Goal: Task Accomplishment & Management: Use online tool/utility

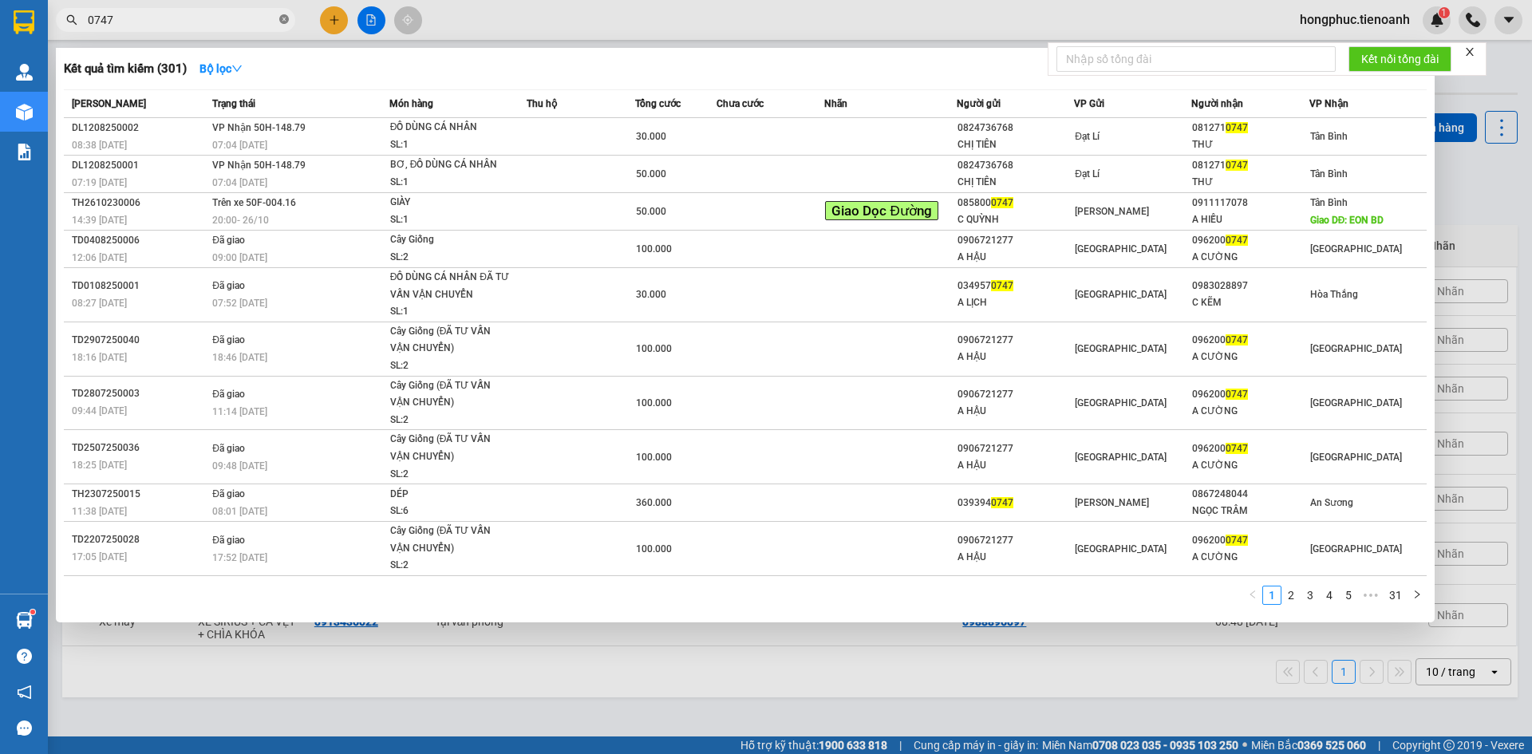
click at [286, 24] on icon "close-circle" at bounding box center [284, 19] width 10 height 10
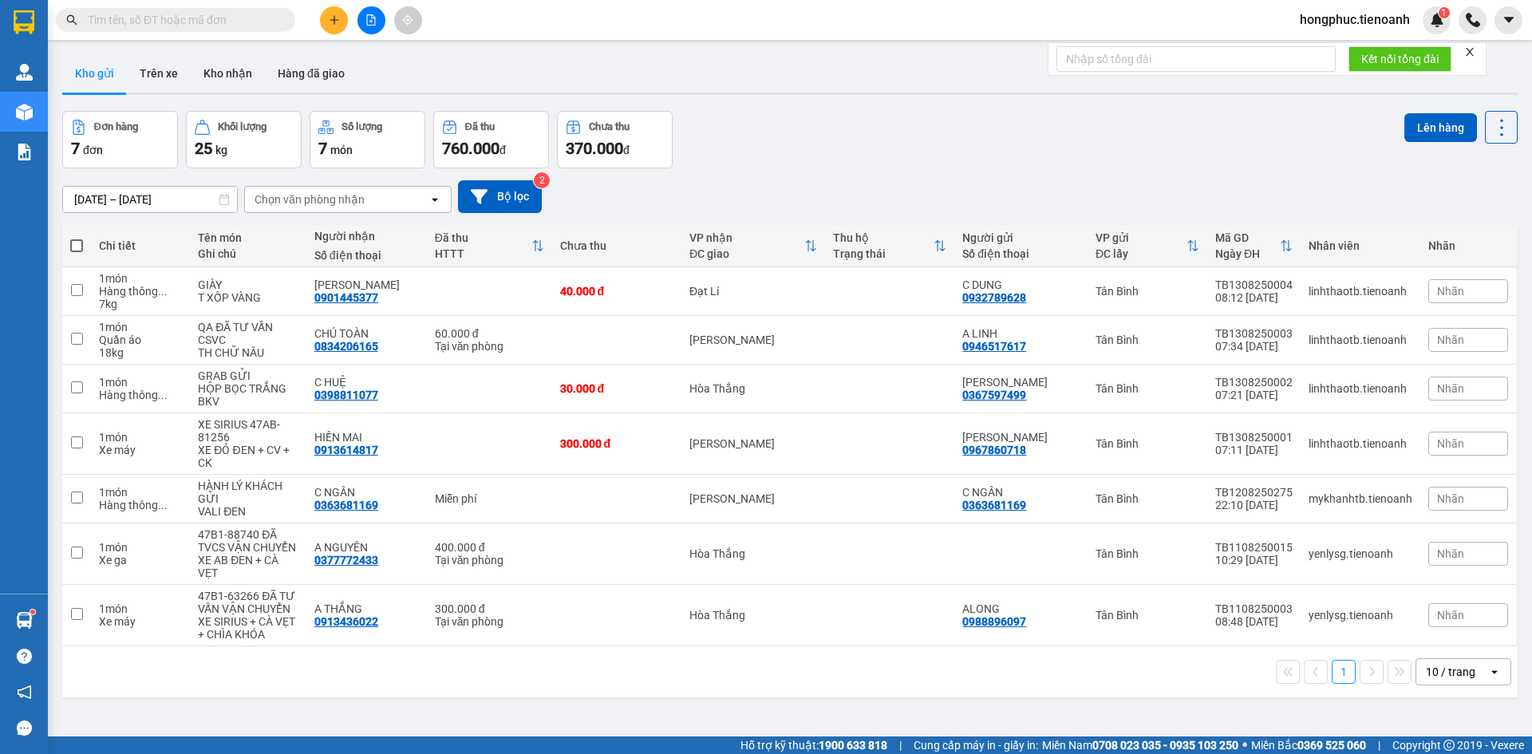
paste input "0327346971"
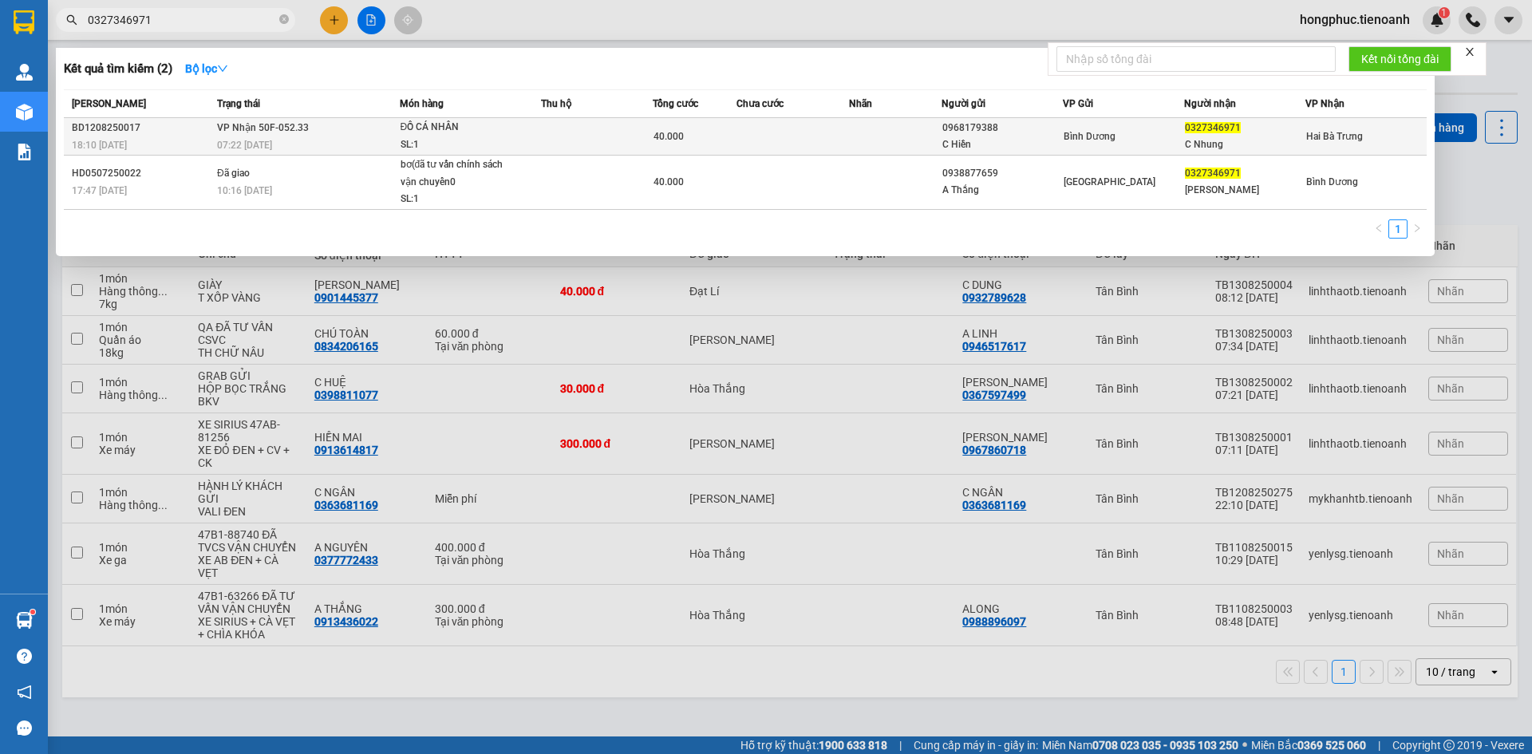
type input "0327346971"
click at [251, 133] on span "VP Nhận 50F-052.33" at bounding box center [263, 127] width 92 height 11
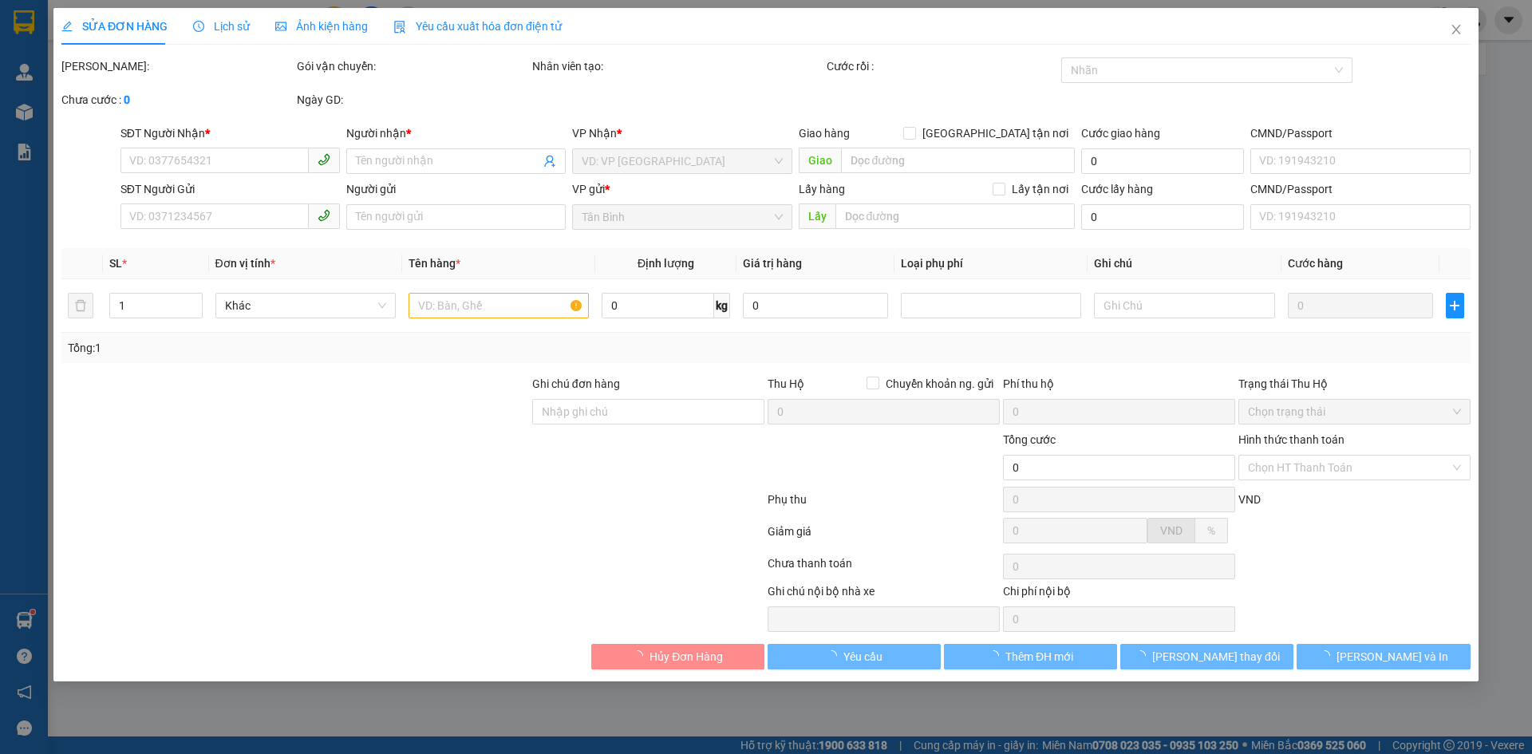
type input "0327346971"
type input "C Nhung"
type input "0968179388"
type input "C Hiền"
type input "40.000"
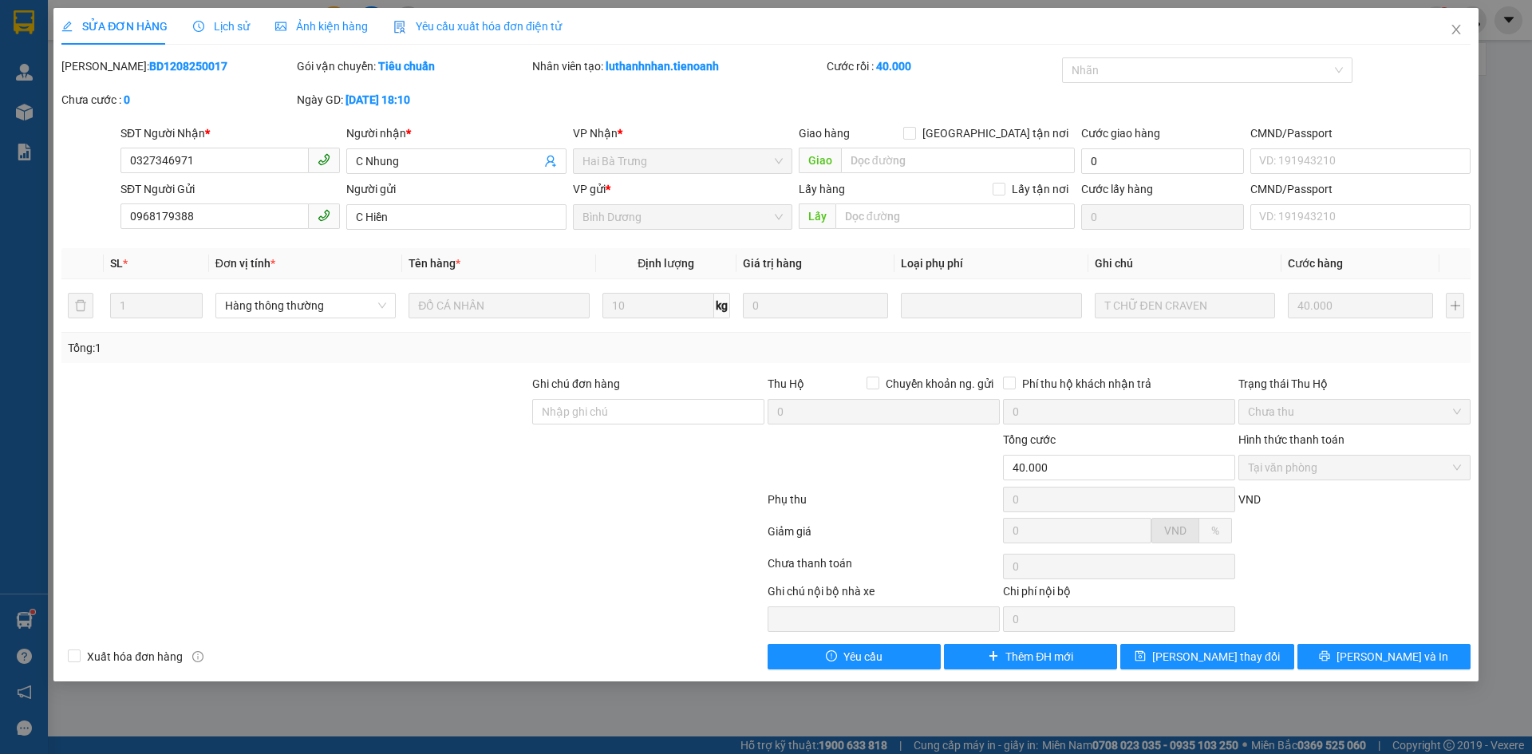
click at [230, 29] on span "Lịch sử" at bounding box center [221, 26] width 57 height 13
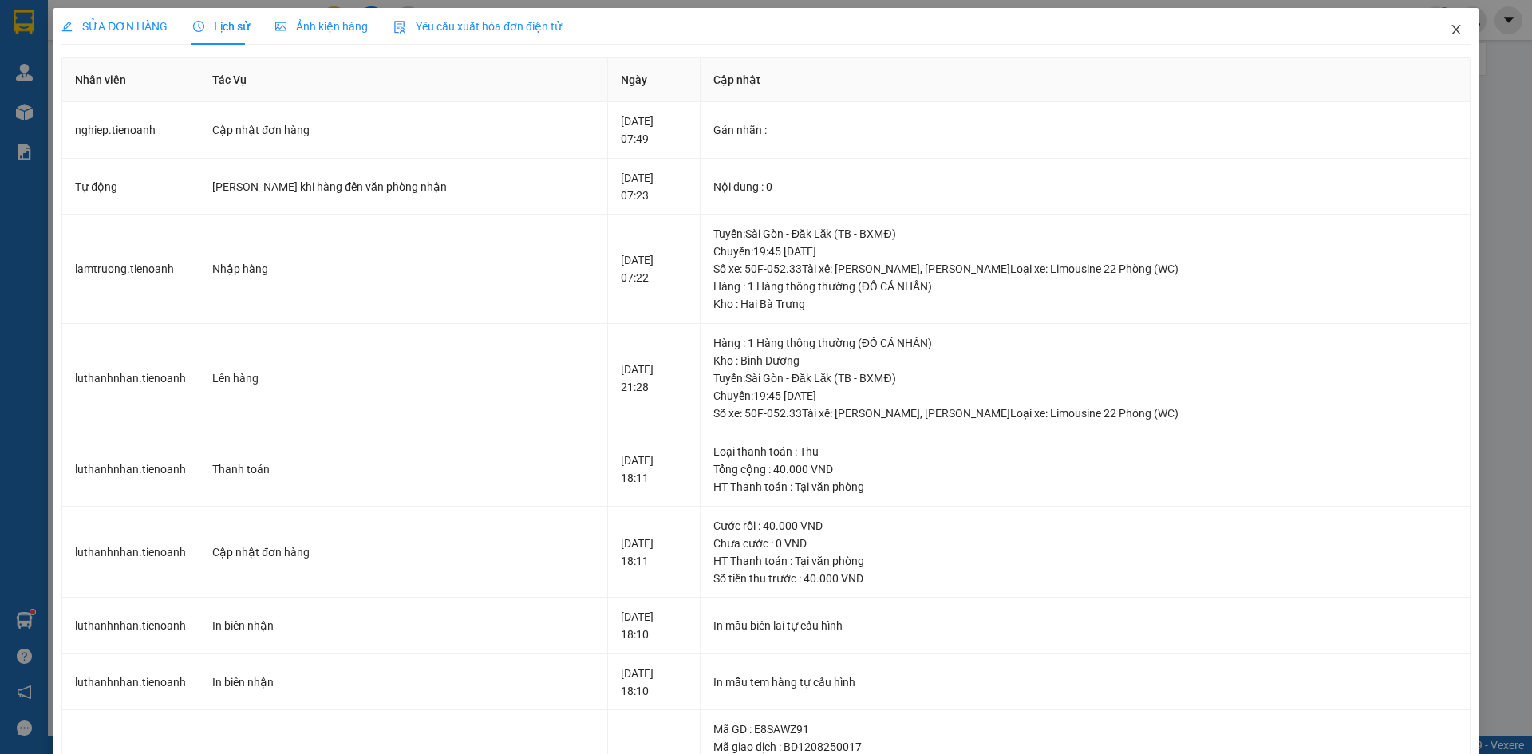
click at [1450, 32] on icon "close" at bounding box center [1456, 29] width 13 height 13
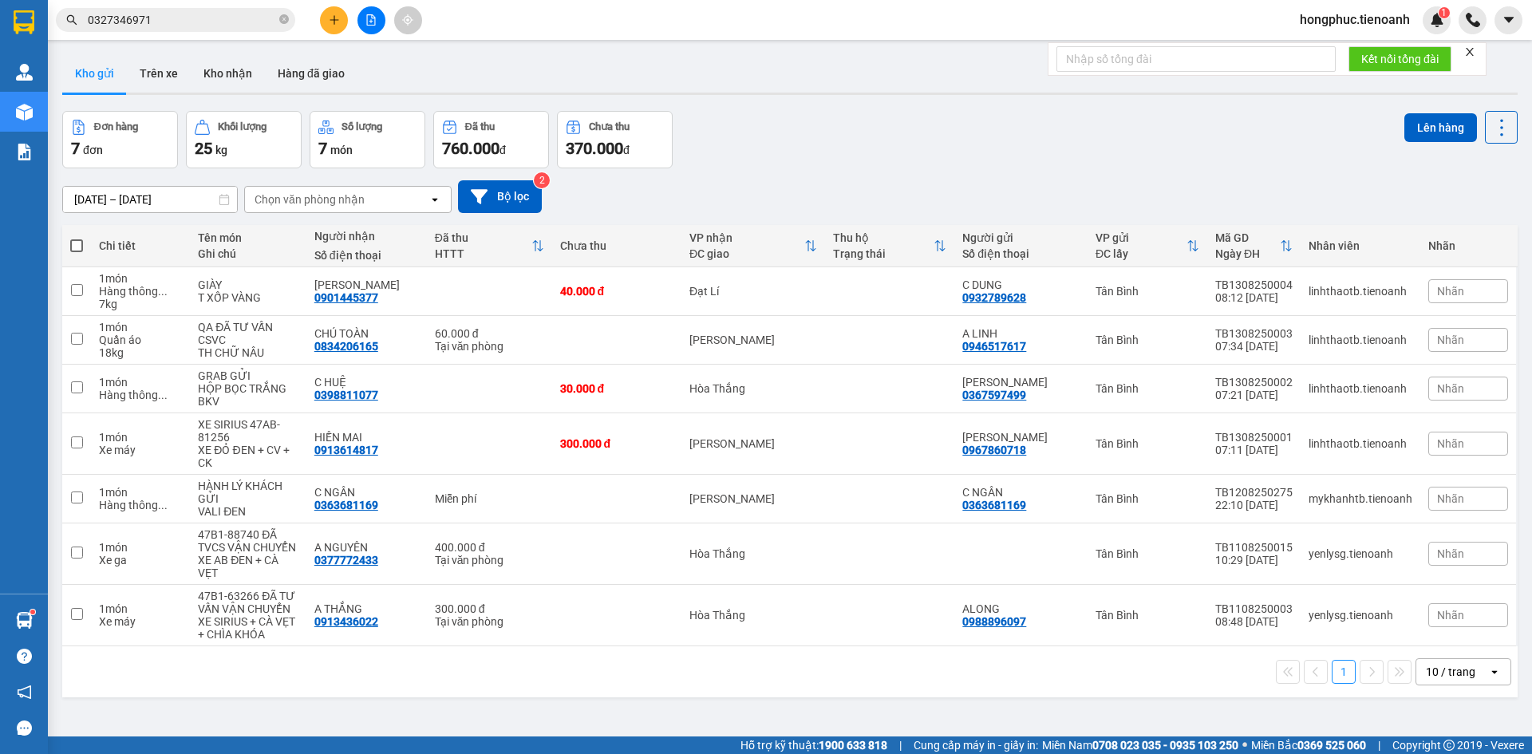
click at [195, 18] on input "0327346971" at bounding box center [182, 20] width 188 height 18
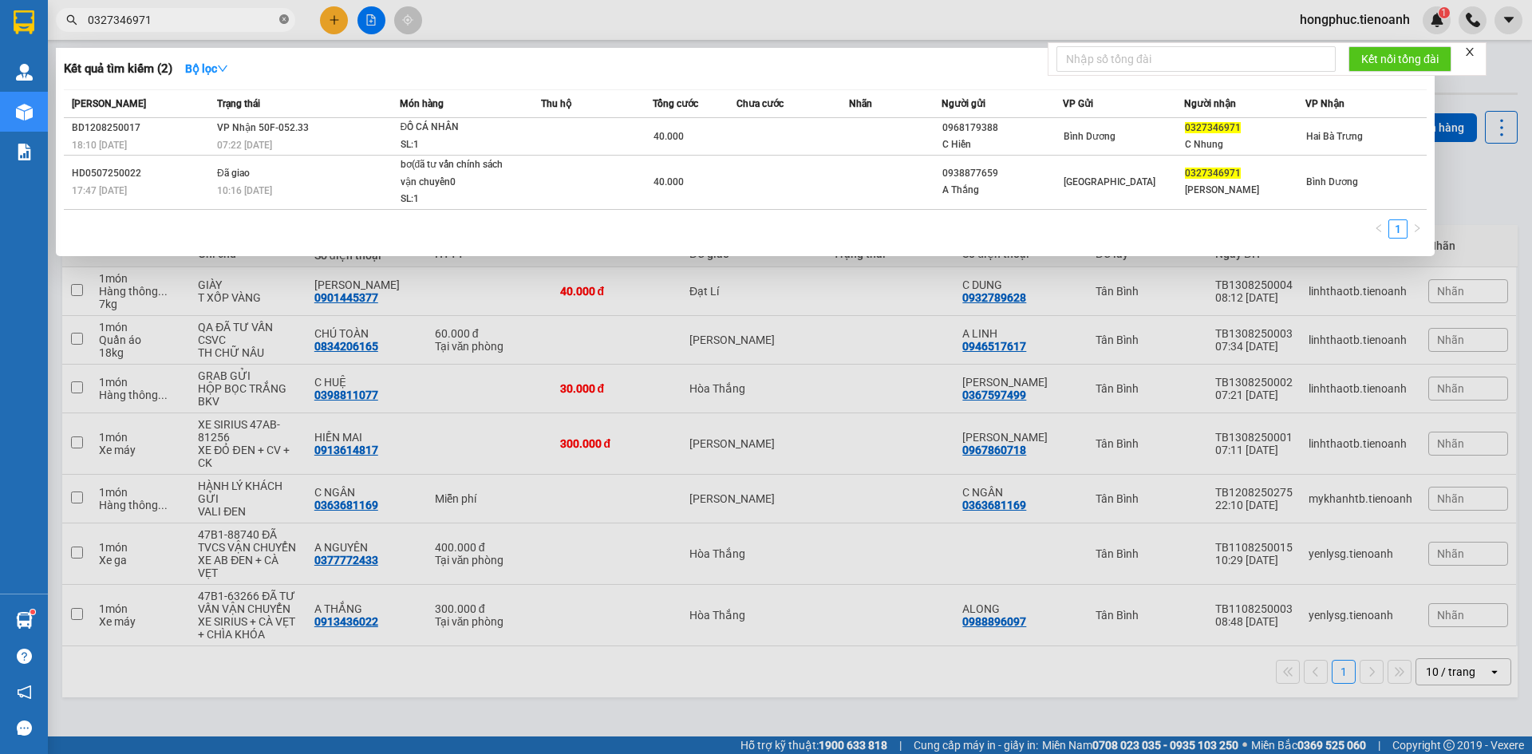
click at [285, 19] on icon "close-circle" at bounding box center [284, 19] width 10 height 10
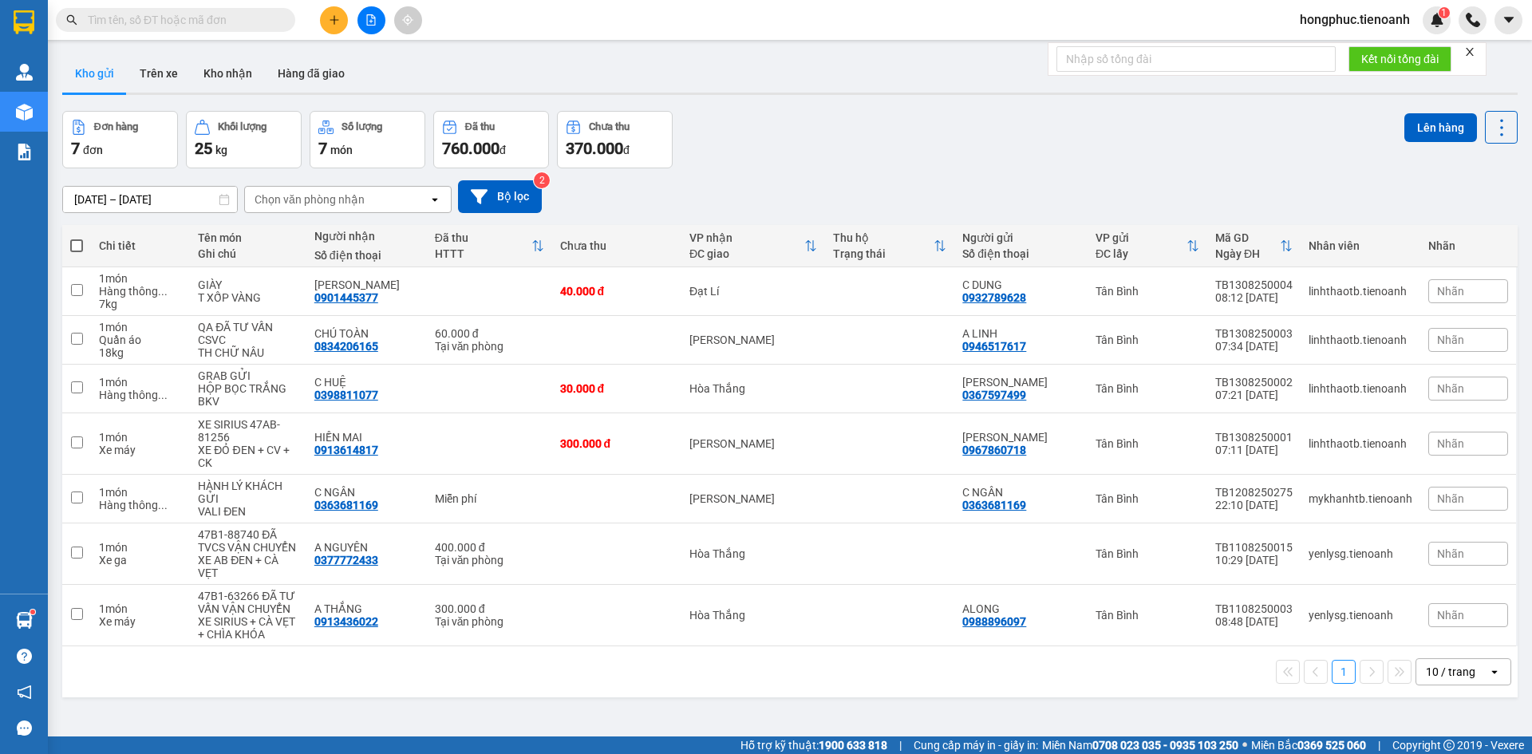
paste input "0899567818"
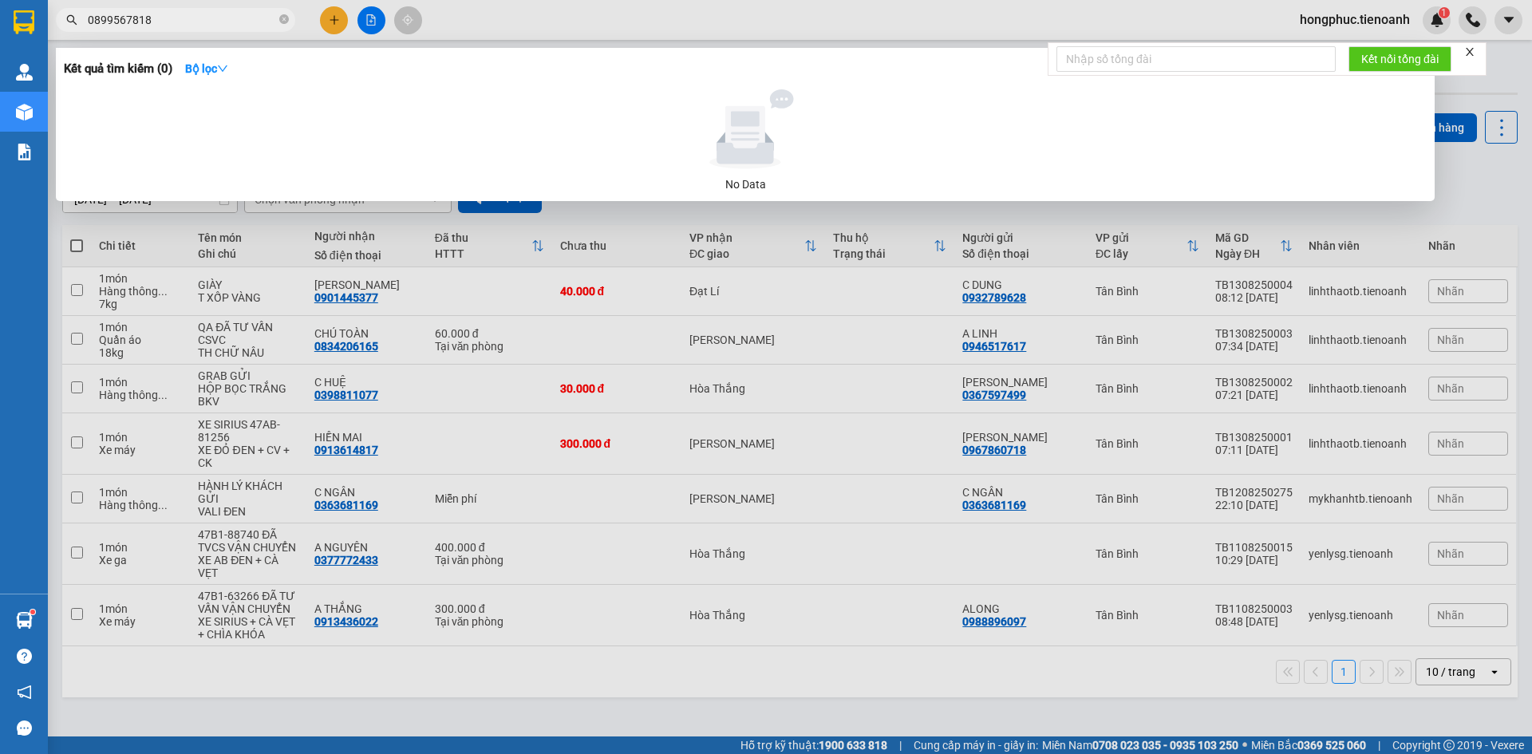
type input "0899567818"
drag, startPoint x: 283, startPoint y: 20, endPoint x: 200, endPoint y: 21, distance: 83.0
click at [282, 20] on icon "close-circle" at bounding box center [284, 19] width 10 height 10
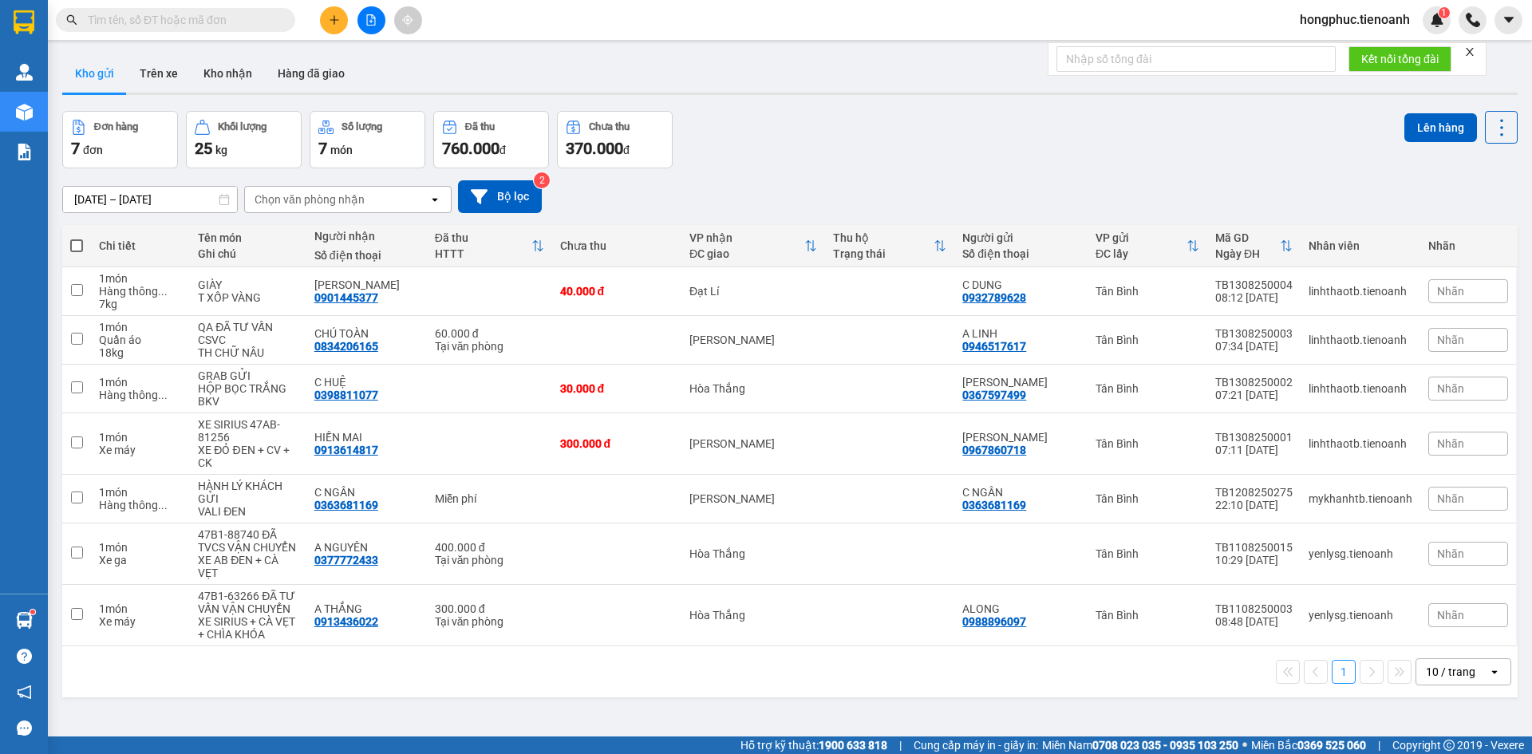
click at [199, 21] on input "text" at bounding box center [182, 20] width 188 height 18
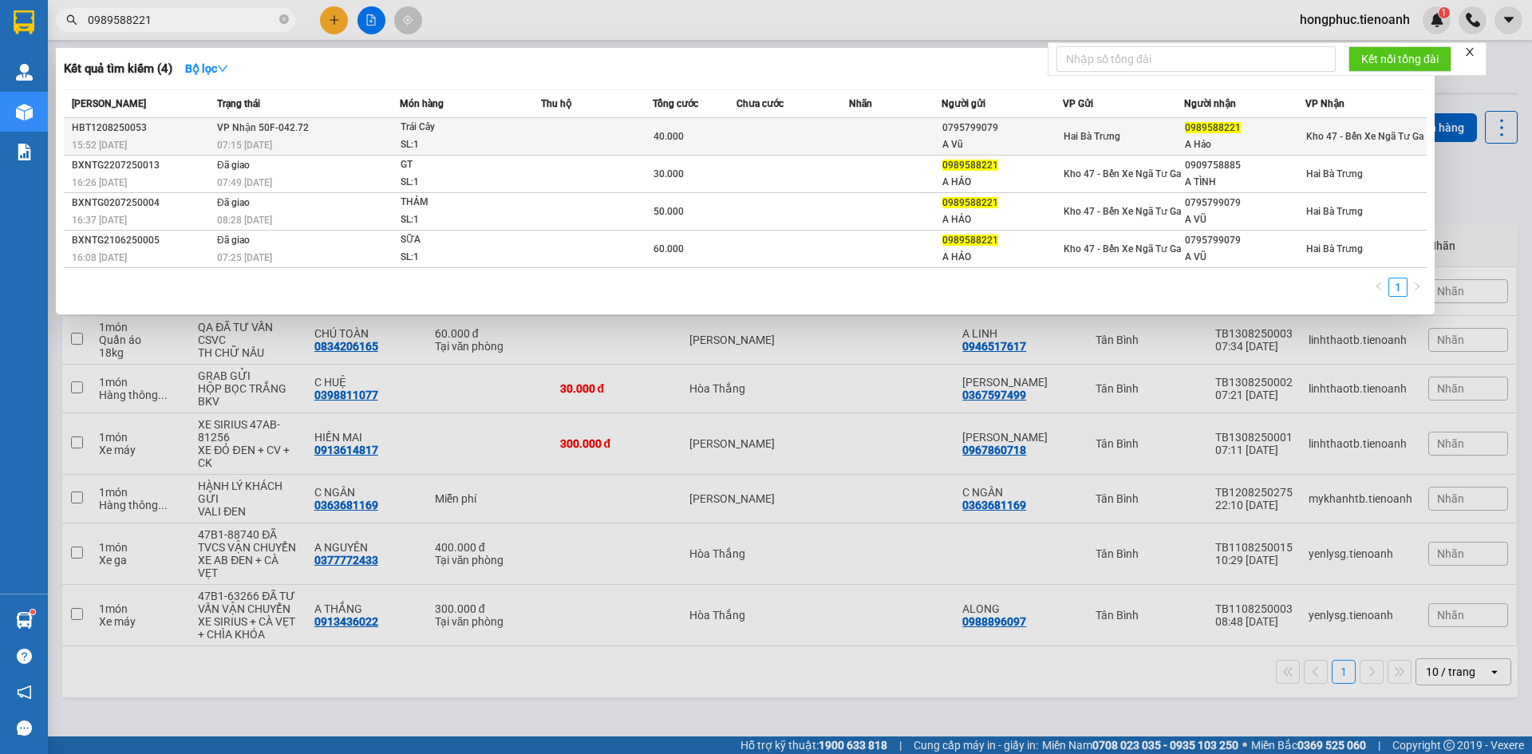
type input "0989588221"
click at [243, 143] on span "07:15 [DATE]" at bounding box center [244, 145] width 55 height 11
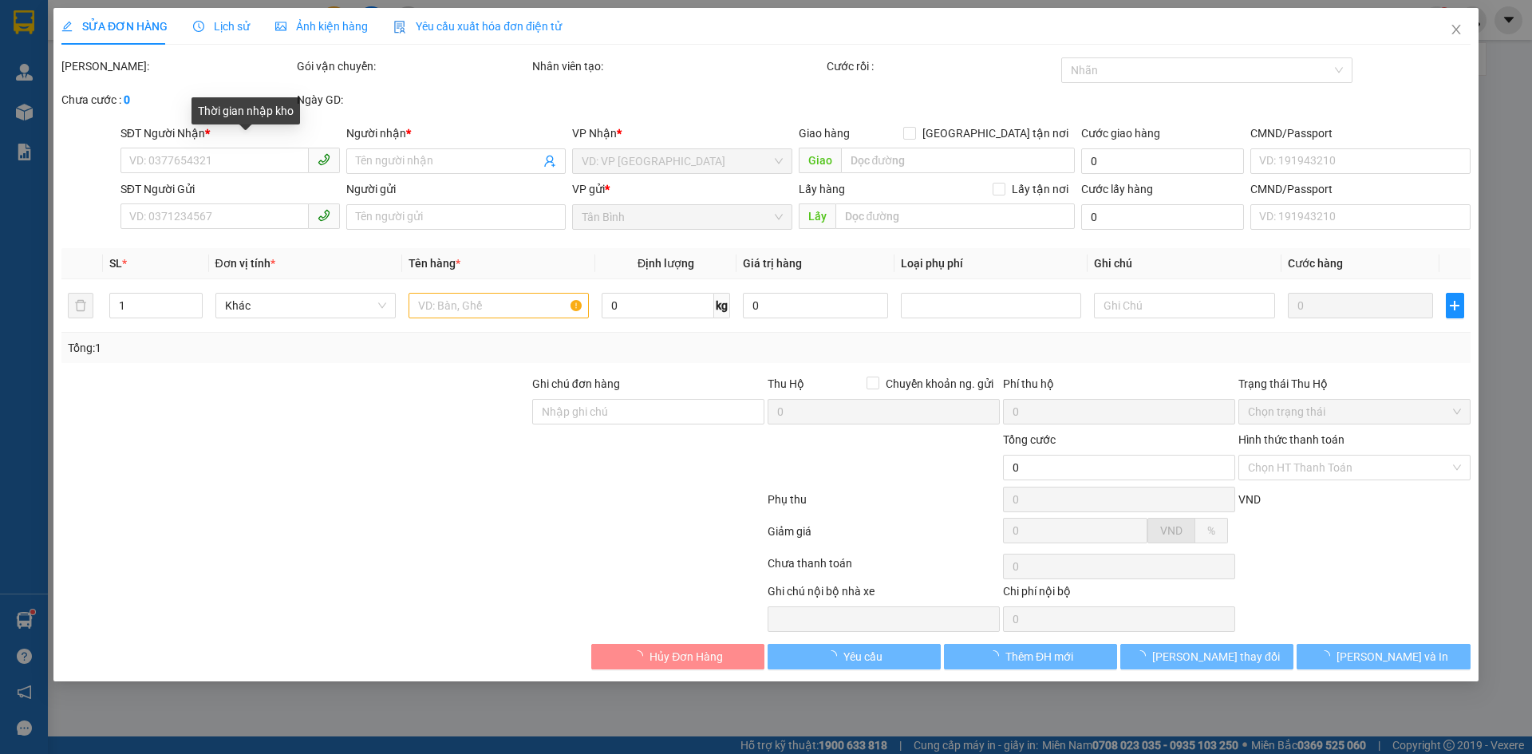
type input "0989588221"
type input "A Hảo"
type input "0795799079"
type input "A Vũ"
type input "40.000"
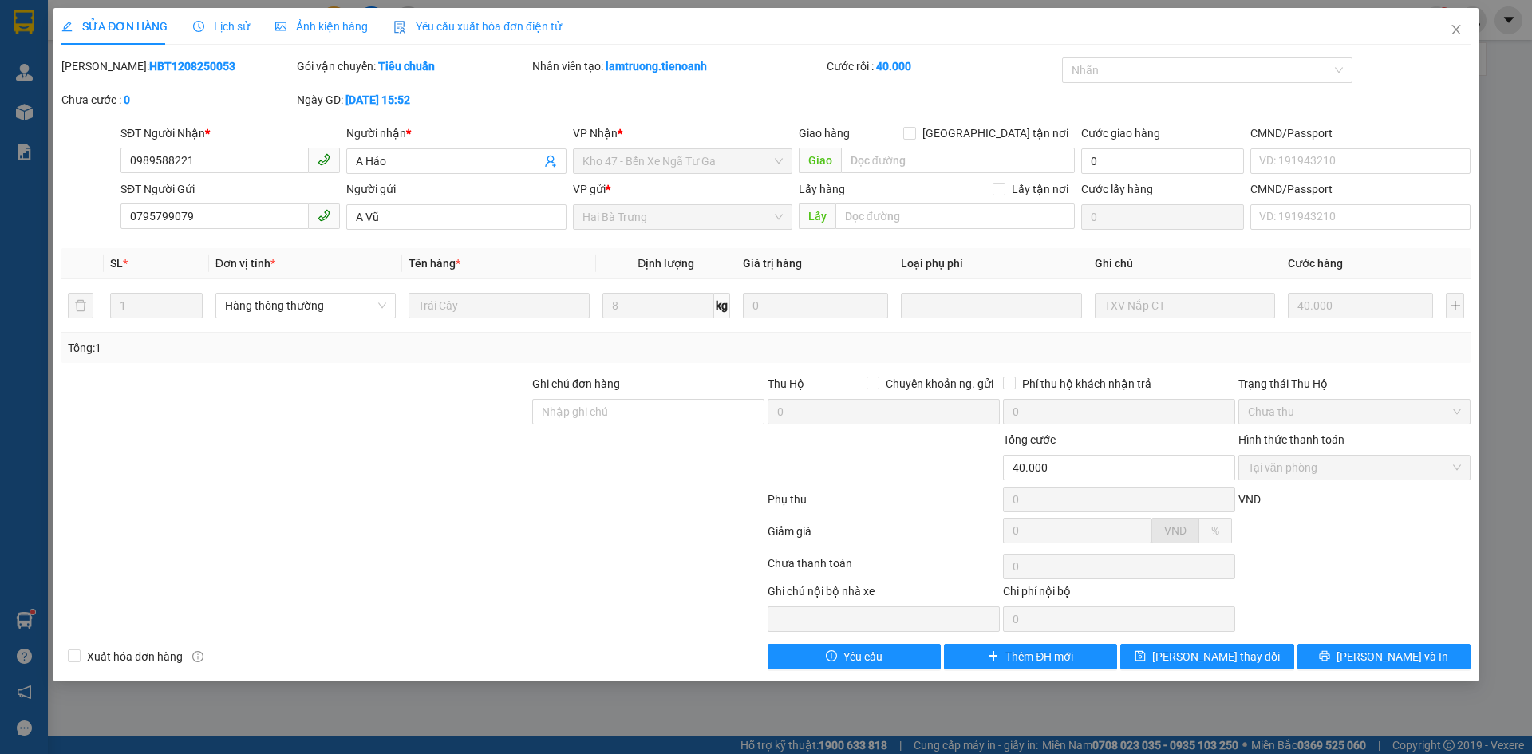
click at [212, 24] on span "Lịch sử" at bounding box center [221, 26] width 57 height 13
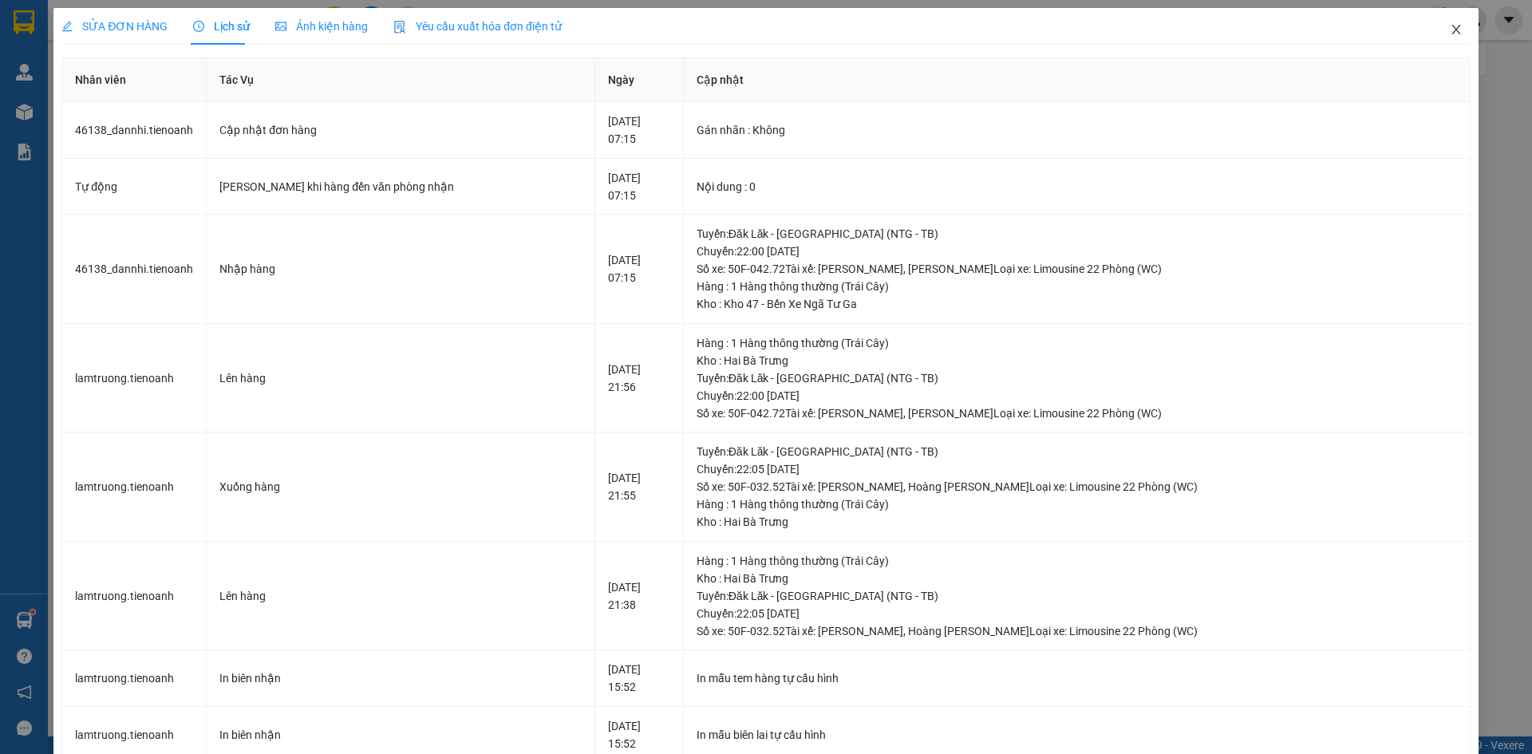
click at [1450, 34] on icon "close" at bounding box center [1456, 29] width 13 height 13
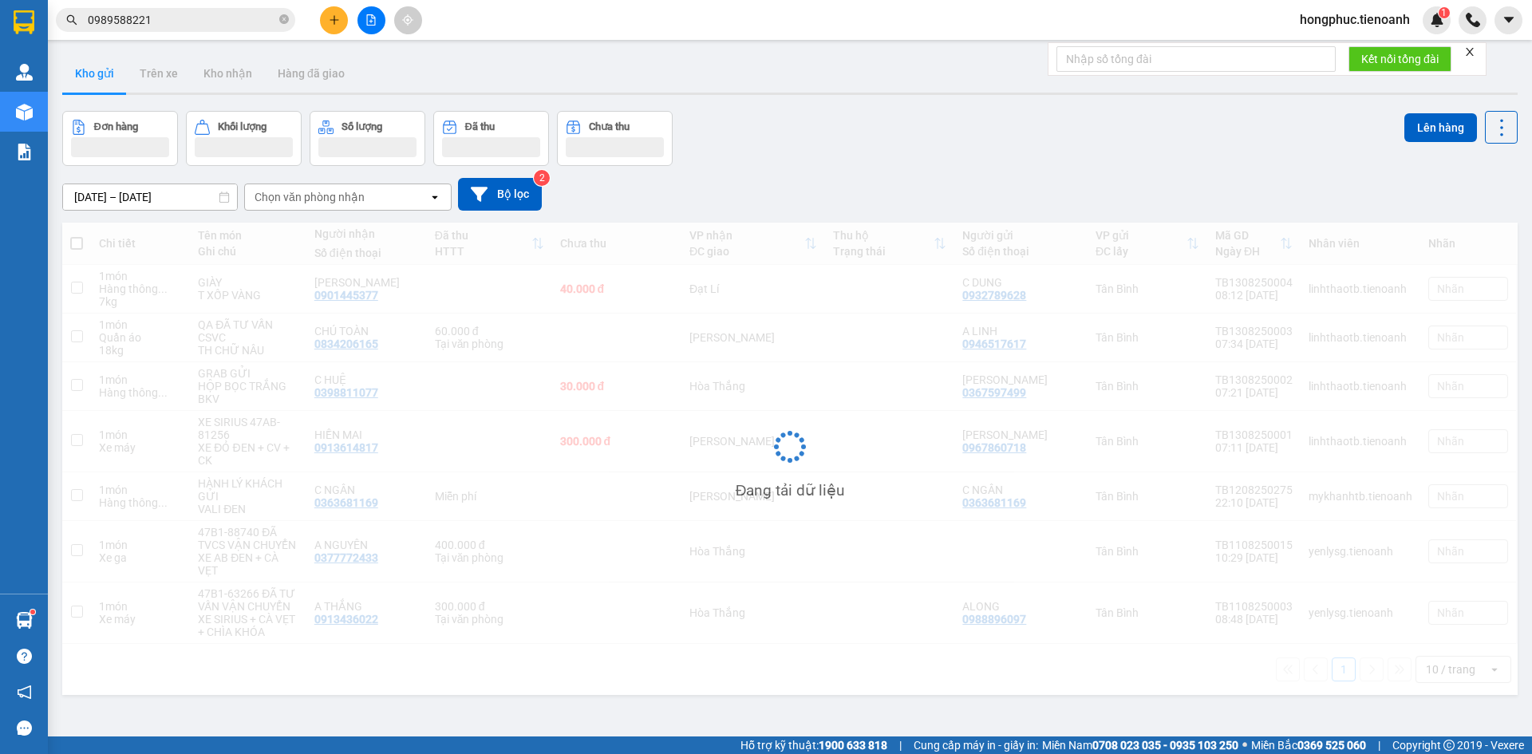
click at [180, 26] on input "0989588221" at bounding box center [182, 20] width 188 height 18
